Goal: Complete application form

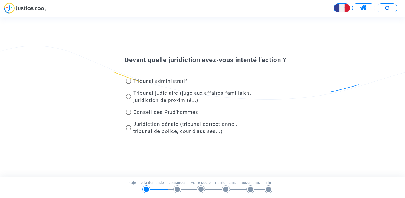
click at [129, 96] on span at bounding box center [128, 96] width 5 height 5
click at [128, 99] on input "Tribunal judiciaire (juge aux affaires familiales, juridiction de proximité...)" at bounding box center [128, 99] width 0 height 0
radio input "true"
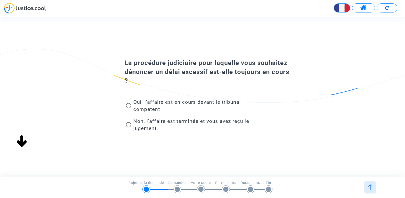
click at [132, 124] on span "Non, l'affaire est terminée et vous avez reçu le jugement" at bounding box center [194, 124] width 126 height 14
click at [128, 127] on input "Non, l'affaire est terminée et vous avez reçu le jugement" at bounding box center [128, 127] width 0 height 0
radio input "true"
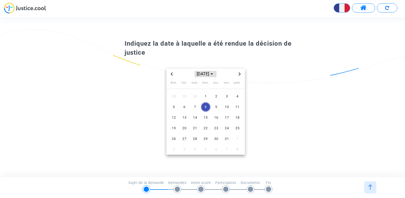
click at [216, 74] on span "[DATE]" at bounding box center [205, 74] width 22 height 6
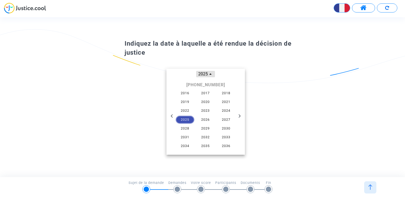
click at [209, 74] on icon "Change to month view" at bounding box center [210, 74] width 2 height 2
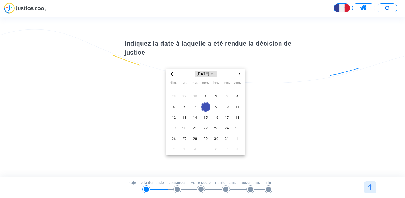
click at [208, 74] on span "[DATE]" at bounding box center [205, 74] width 22 height 6
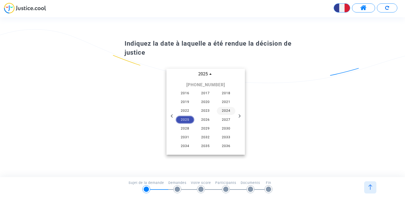
click at [227, 110] on span "2024" at bounding box center [226, 111] width 19 height 8
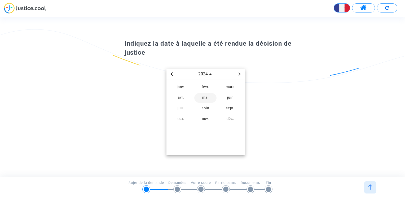
click at [207, 96] on span "mai" at bounding box center [205, 98] width 22 height 10
click at [215, 117] on span "16" at bounding box center [216, 118] width 10 height 10
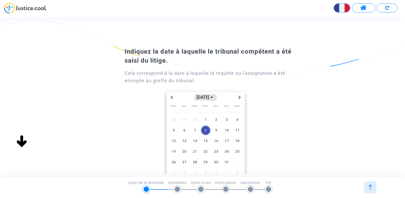
click at [210, 96] on span "[DATE]" at bounding box center [205, 97] width 22 height 6
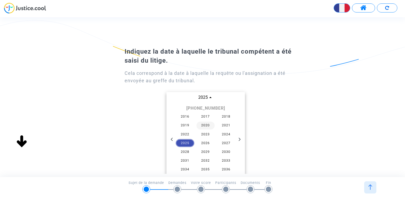
click at [205, 125] on span "2020" at bounding box center [205, 125] width 19 height 8
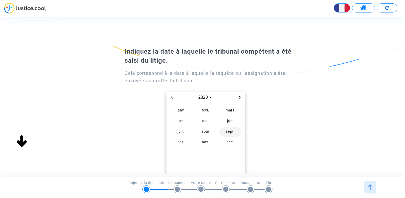
click at [229, 132] on span "sept." at bounding box center [230, 132] width 22 height 10
click at [215, 129] on span "10" at bounding box center [216, 130] width 10 height 10
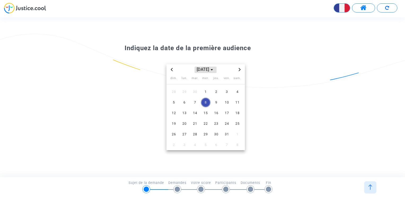
click at [213, 69] on icon "Choose month and year" at bounding box center [212, 70] width 2 height 2
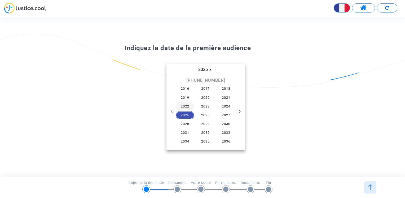
click at [186, 105] on span "2022" at bounding box center [185, 106] width 19 height 8
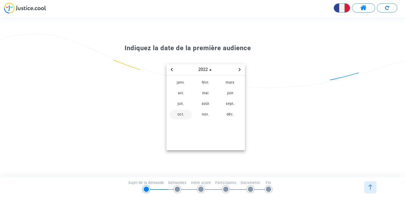
click at [182, 115] on span "oct." at bounding box center [180, 115] width 22 height 10
click at [174, 123] on span "16" at bounding box center [174, 124] width 10 height 10
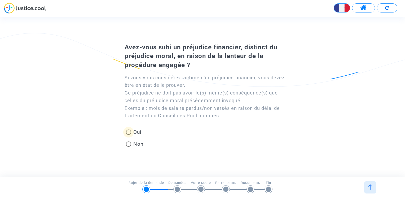
click at [128, 132] on span at bounding box center [128, 131] width 5 height 5
click at [128, 135] on input "Oui" at bounding box center [128, 135] width 0 height 0
radio input "true"
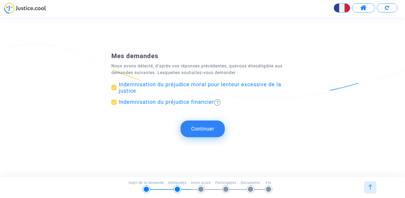
click at [113, 101] on span at bounding box center [113, 101] width 5 height 5
click at [114, 105] on input "Indemnisation du préjudice financier" at bounding box center [114, 105] width 0 height 0
click at [113, 101] on span at bounding box center [113, 101] width 5 height 5
click at [114, 105] on input "Indemnisation du préjudice financier" at bounding box center [114, 105] width 0 height 0
checkbox input "true"
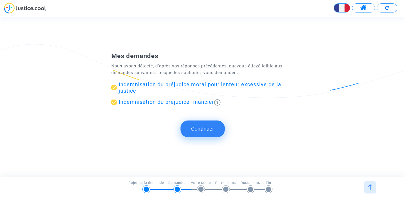
click at [200, 126] on button "Continuer" at bounding box center [202, 128] width 44 height 16
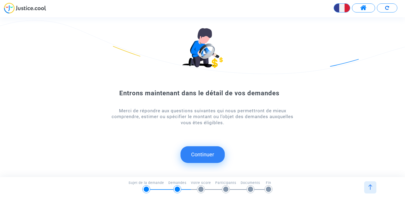
click at [200, 151] on button "Continuer" at bounding box center [202, 154] width 44 height 16
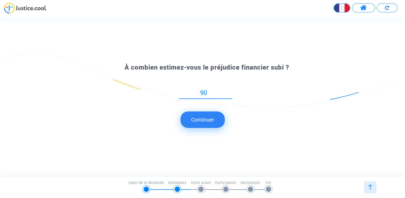
type input "9"
type input "1"
click at [198, 91] on input "500" at bounding box center [205, 92] width 53 height 7
type input "1500"
click at [209, 126] on button "Continuer" at bounding box center [202, 119] width 44 height 16
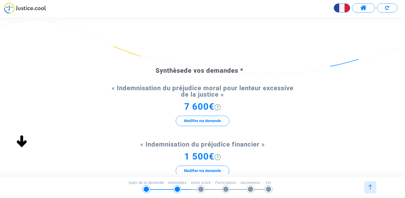
click at [218, 108] on img at bounding box center [217, 107] width 6 height 6
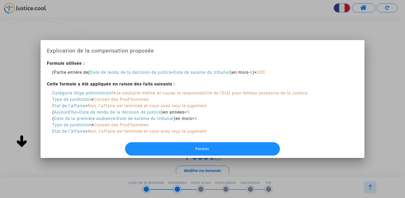
click at [219, 148] on button "Fermer" at bounding box center [202, 148] width 154 height 13
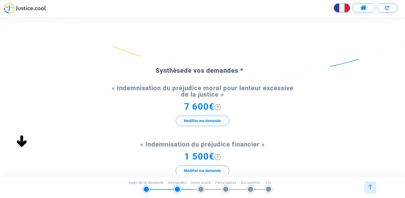
click at [190, 106] on span "7 600€" at bounding box center [199, 106] width 30 height 11
click at [197, 121] on button "Modifier ma demande" at bounding box center [202, 120] width 53 height 10
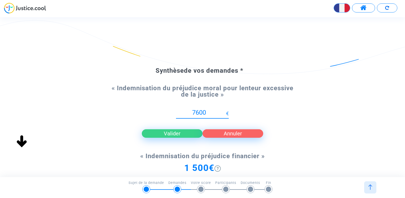
click at [193, 111] on input "7600" at bounding box center [201, 112] width 50 height 7
click at [201, 109] on input "10500" at bounding box center [201, 112] width 50 height 7
click at [196, 112] on input "10000" at bounding box center [201, 112] width 50 height 7
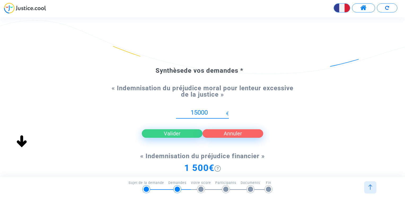
type input "15000"
click at [180, 132] on button "Valider" at bounding box center [172, 133] width 61 height 8
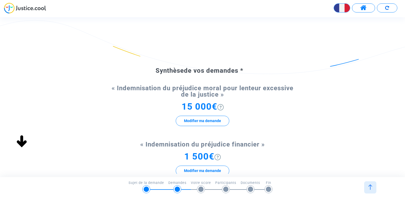
click at [325, 123] on div "Synthèse de vos demandes * « Indemnisation du préjudice moral pour lenteur exce…" at bounding box center [202, 146] width 405 height 202
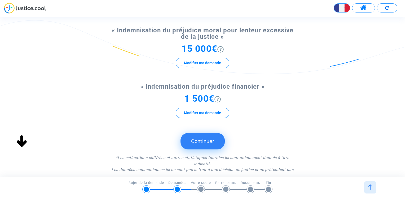
scroll to position [100, 0]
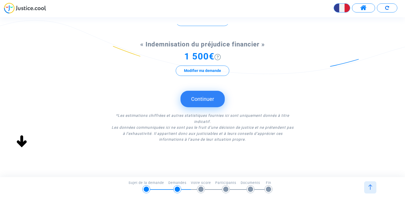
drag, startPoint x: 282, startPoint y: 119, endPoint x: 269, endPoint y: 65, distance: 56.1
click at [269, 65] on div "Synthèse de vos demandes * « Indemnisation du préjudice moral pour lenteur exce…" at bounding box center [202, 46] width 405 height 202
click at [132, 126] on span "Les données communiquées ici ne sont pas le fruit d’une décision de justice et …" at bounding box center [202, 133] width 182 height 16
click at [305, 109] on div "Synthèse de vos demandes * « Indemnisation du préjudice moral pour lenteur exce…" at bounding box center [202, 46] width 405 height 202
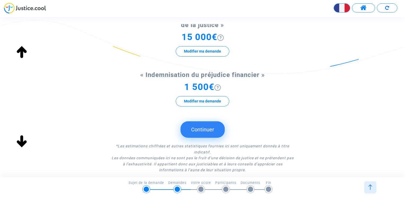
scroll to position [68, 0]
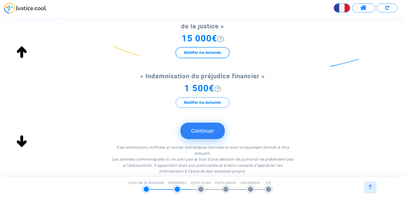
click at [193, 49] on button "Modifier ma demande" at bounding box center [202, 52] width 53 height 10
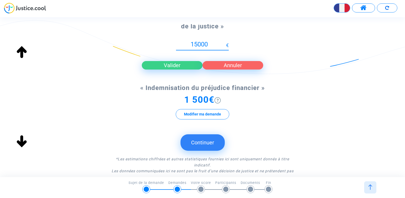
click at [165, 63] on button "Valider" at bounding box center [172, 65] width 61 height 8
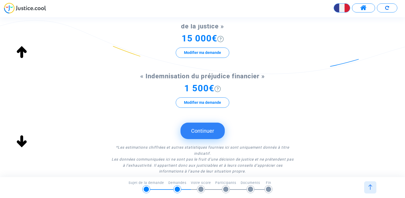
click at [202, 128] on button "Continuer" at bounding box center [202, 130] width 44 height 16
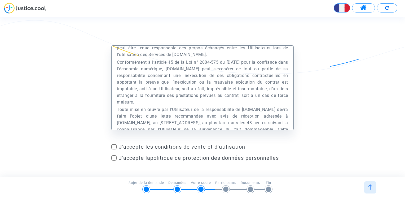
scroll to position [3481, 0]
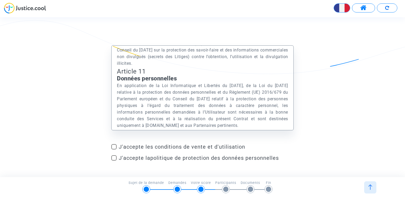
click at [194, 98] on p "En application de la Loi Informatique et Libertés du [DATE], de la Loi du [DATE…" at bounding box center [202, 105] width 171 height 46
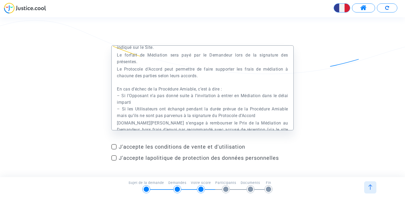
scroll to position [7742, 0]
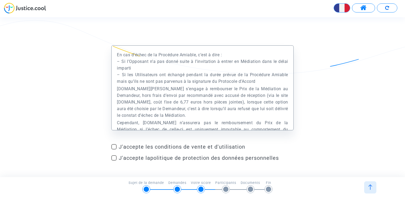
drag, startPoint x: 192, startPoint y: 95, endPoint x: 141, endPoint y: 100, distance: 50.6
click at [141, 31] on p "Le forfait de Médiation sera payé par le Demandeur lors de la signature des pré…" at bounding box center [202, 23] width 171 height 13
drag, startPoint x: 141, startPoint y: 100, endPoint x: 139, endPoint y: 108, distance: 8.6
click at [139, 84] on p "Le Protocole d’Accord peut permettre de faire supporter les frais de médiation …" at bounding box center [202, 58] width 171 height 53
click at [112, 96] on div "Préambule Le présent Site est édité et exploité par la société Europe Médiation…" at bounding box center [202, 87] width 182 height 85
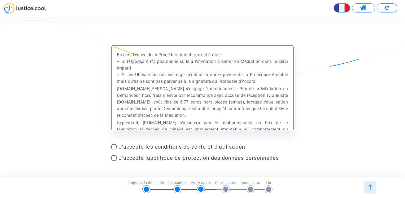
click at [136, 31] on p "Le forfait de Médiation sera payé par le Demandeur lors de la signature des pré…" at bounding box center [202, 23] width 171 height 13
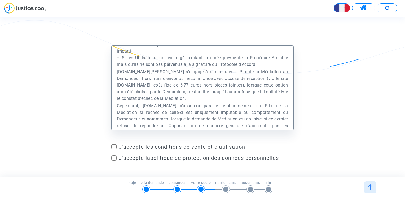
scroll to position [7725, 0]
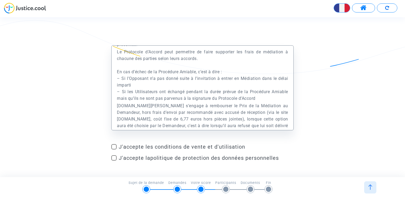
click at [167, 33] on p "La rémunération de [DOMAIN_NAME] est forfaitaire. Le prix de la Médiation est i…" at bounding box center [202, 26] width 171 height 13
click at [162, 33] on p "La rémunération de [DOMAIN_NAME] est forfaitaire. Le prix de la Médiation est i…" at bounding box center [202, 26] width 171 height 13
drag, startPoint x: 162, startPoint y: 97, endPoint x: 176, endPoint y: 99, distance: 13.6
click at [176, 33] on p "La rémunération de [DOMAIN_NAME] est forfaitaire. Le prix de la Médiation est i…" at bounding box center [202, 26] width 171 height 13
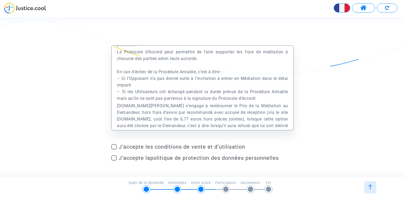
click at [176, 33] on p "La rémunération de [DOMAIN_NAME] est forfaitaire. Le prix de la Médiation est i…" at bounding box center [202, 26] width 171 height 13
drag, startPoint x: 176, startPoint y: 99, endPoint x: 159, endPoint y: 99, distance: 16.2
click at [159, 33] on p "La rémunération de [DOMAIN_NAME] est forfaitaire. Le prix de la Médiation est i…" at bounding box center [202, 26] width 171 height 13
drag, startPoint x: 159, startPoint y: 99, endPoint x: 175, endPoint y: 98, distance: 15.4
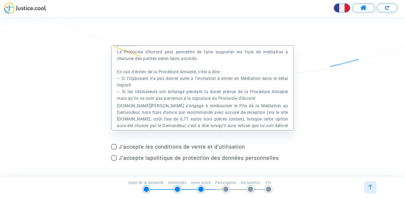
click at [175, 33] on p "La rémunération de [DOMAIN_NAME] est forfaitaire. Le prix de la Médiation est i…" at bounding box center [202, 26] width 171 height 13
drag, startPoint x: 175, startPoint y: 98, endPoint x: 168, endPoint y: 99, distance: 6.8
click at [168, 33] on p "La rémunération de [DOMAIN_NAME] est forfaitaire. Le prix de la Médiation est i…" at bounding box center [202, 26] width 171 height 13
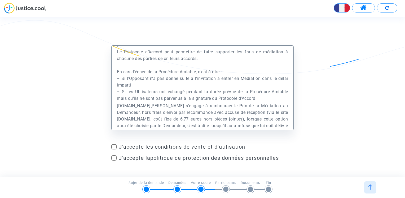
drag, startPoint x: 168, startPoint y: 99, endPoint x: 187, endPoint y: 99, distance: 19.1
click at [187, 33] on p "La rémunération de [DOMAIN_NAME] est forfaitaire. Le prix de la Médiation est i…" at bounding box center [202, 26] width 171 height 13
drag, startPoint x: 187, startPoint y: 99, endPoint x: 201, endPoint y: 96, distance: 13.7
click at [201, 33] on p "La rémunération de [DOMAIN_NAME] est forfaitaire. Le prix de la Médiation est i…" at bounding box center [202, 26] width 171 height 13
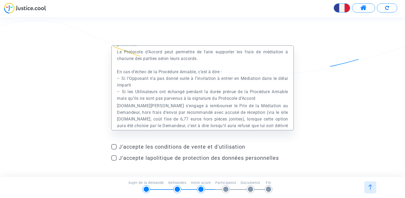
click at [201, 33] on p "La rémunération de [DOMAIN_NAME] est forfaitaire. Le prix de la Médiation est i…" at bounding box center [202, 26] width 171 height 13
drag, startPoint x: 201, startPoint y: 96, endPoint x: 215, endPoint y: 96, distance: 13.8
click at [215, 33] on p "La rémunération de [DOMAIN_NAME] est forfaitaire. Le prix de la Médiation est i…" at bounding box center [202, 26] width 171 height 13
drag, startPoint x: 215, startPoint y: 96, endPoint x: 222, endPoint y: 96, distance: 7.9
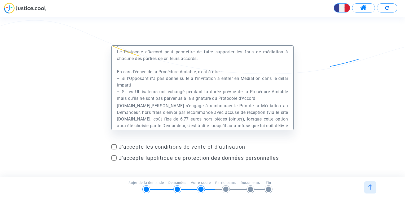
click at [222, 33] on p "La rémunération de [DOMAIN_NAME] est forfaitaire. Le prix de la Médiation est i…" at bounding box center [202, 26] width 171 height 13
drag, startPoint x: 222, startPoint y: 96, endPoint x: 237, endPoint y: 97, distance: 14.9
click at [237, 33] on p "La rémunération de [DOMAIN_NAME] est forfaitaire. Le prix de la Médiation est i…" at bounding box center [202, 26] width 171 height 13
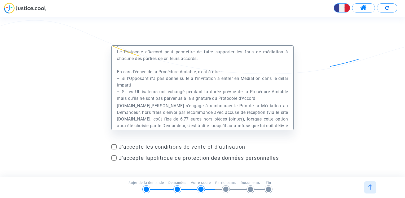
drag, startPoint x: 237, startPoint y: 97, endPoint x: 249, endPoint y: 96, distance: 11.7
click at [249, 33] on p "La rémunération de [DOMAIN_NAME] est forfaitaire. Le prix de la Médiation est i…" at bounding box center [202, 26] width 171 height 13
drag, startPoint x: 249, startPoint y: 96, endPoint x: 266, endPoint y: 95, distance: 17.5
click at [266, 33] on p "La rémunération de [DOMAIN_NAME] est forfaitaire. Le prix de la Médiation est i…" at bounding box center [202, 26] width 171 height 13
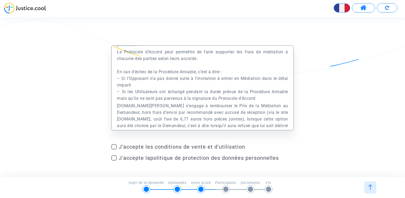
click at [266, 33] on p "La rémunération de [DOMAIN_NAME] est forfaitaire. Le prix de la Médiation est i…" at bounding box center [202, 26] width 171 height 13
drag, startPoint x: 266, startPoint y: 95, endPoint x: 275, endPoint y: 96, distance: 9.0
click at [275, 33] on p "La rémunération de [DOMAIN_NAME] est forfaitaire. Le prix de la Médiation est i…" at bounding box center [202, 26] width 171 height 13
drag, startPoint x: 275, startPoint y: 96, endPoint x: 243, endPoint y: 98, distance: 32.4
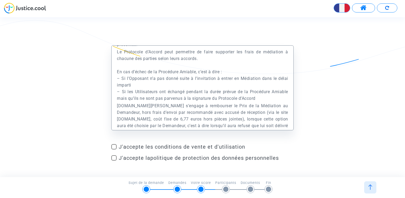
click at [243, 33] on p "La rémunération de [DOMAIN_NAME] est forfaitaire. Le prix de la Médiation est i…" at bounding box center [202, 26] width 171 height 13
drag, startPoint x: 243, startPoint y: 98, endPoint x: 215, endPoint y: 98, distance: 27.8
click at [215, 33] on p "La rémunération de [DOMAIN_NAME] est forfaitaire. Le prix de la Médiation est i…" at bounding box center [202, 26] width 171 height 13
drag, startPoint x: 214, startPoint y: 98, endPoint x: 260, endPoint y: 97, distance: 45.6
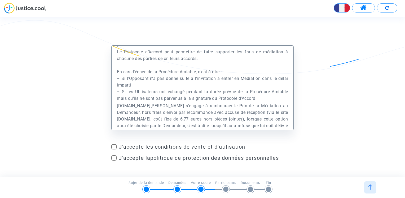
click at [260, 33] on p "La rémunération de [DOMAIN_NAME] est forfaitaire. Le prix de la Médiation est i…" at bounding box center [202, 26] width 171 height 13
copy p "Le prix de la Médiation"
click at [260, 33] on p "La rémunération de [DOMAIN_NAME] est forfaitaire. Le prix de la Médiation est i…" at bounding box center [202, 26] width 171 height 13
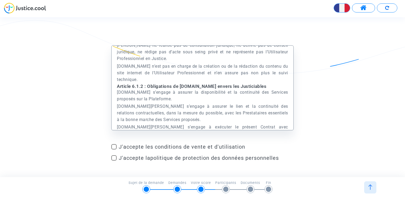
scroll to position [0, 0]
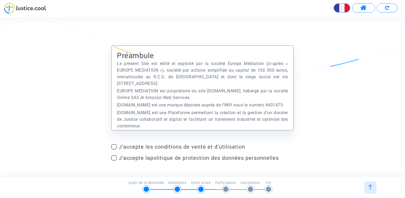
click at [155, 31] on div "Préambule Le présent Site est édité et exploité par la société Europe Médiation…" at bounding box center [202, 100] width 405 height 153
click at [53, 43] on div "Préambule Le présent Site est édité et exploité par la société Europe Médiation…" at bounding box center [202, 100] width 405 height 153
